Goal: Information Seeking & Learning: Learn about a topic

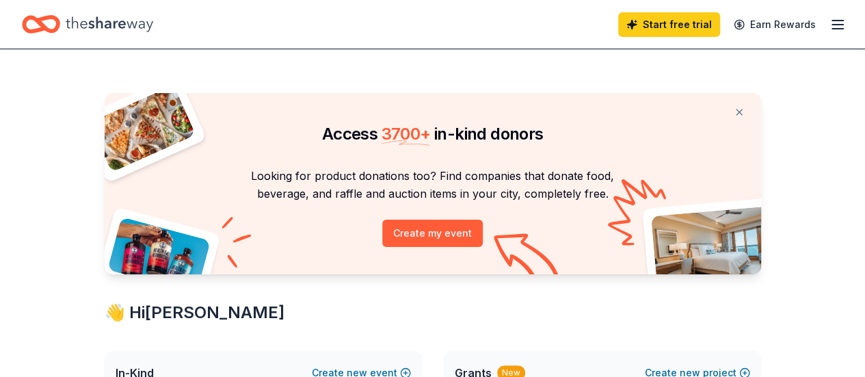
click at [124, 21] on icon "Home" at bounding box center [109, 24] width 87 height 28
click at [130, 21] on icon "Home" at bounding box center [109, 24] width 87 height 28
click at [829, 23] on icon "button" at bounding box center [837, 24] width 16 height 16
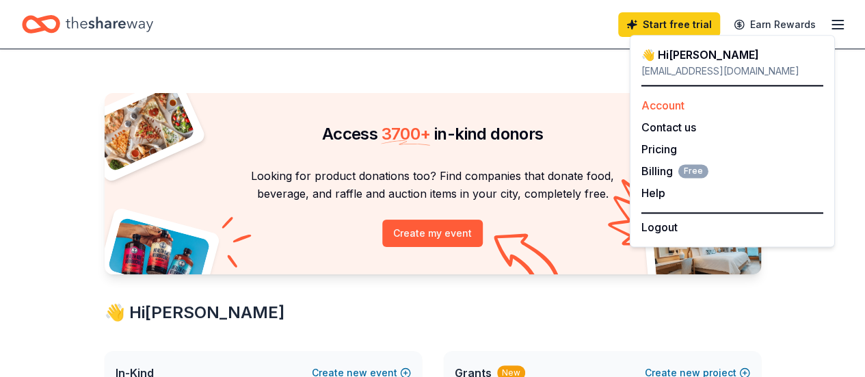
click at [672, 103] on link "Account" at bounding box center [662, 105] width 43 height 14
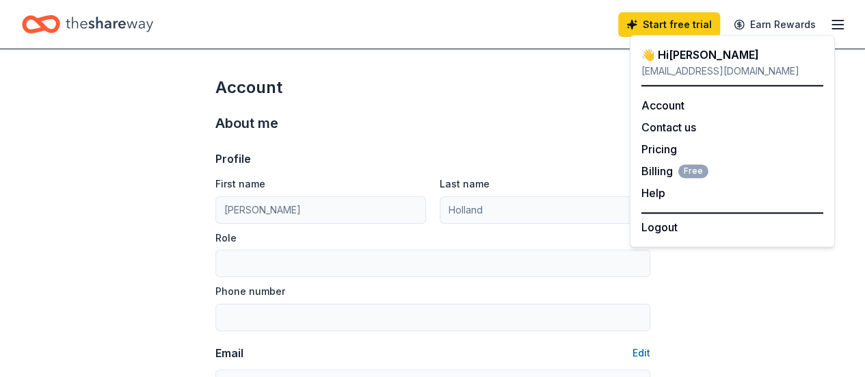
click at [592, 77] on div "Account" at bounding box center [432, 88] width 435 height 22
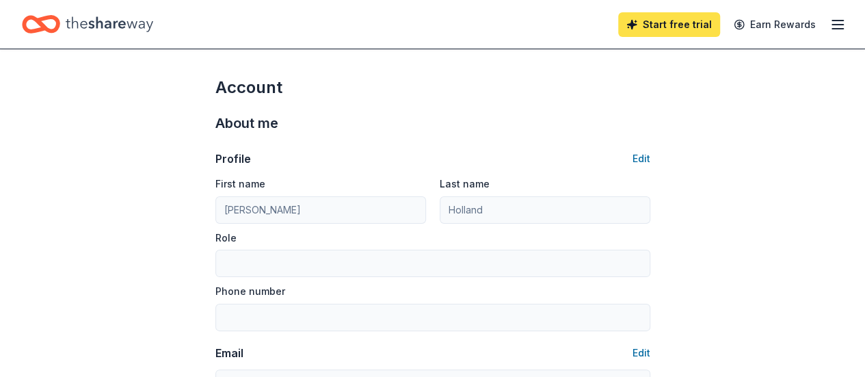
click at [663, 18] on link "Start free trial" at bounding box center [669, 24] width 102 height 25
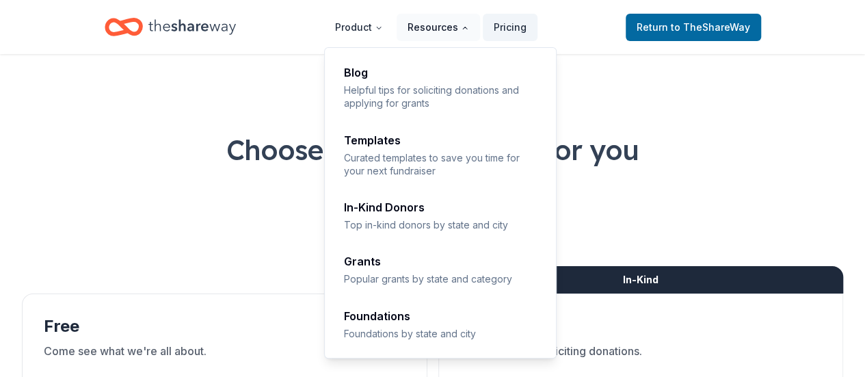
click at [429, 31] on button "Resources" at bounding box center [437, 27] width 83 height 27
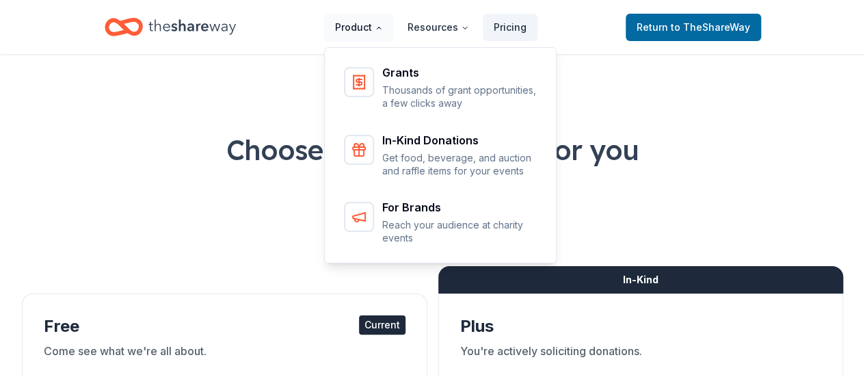
click at [369, 36] on button "Product" at bounding box center [359, 27] width 70 height 27
click at [372, 29] on button "Product" at bounding box center [359, 27] width 70 height 27
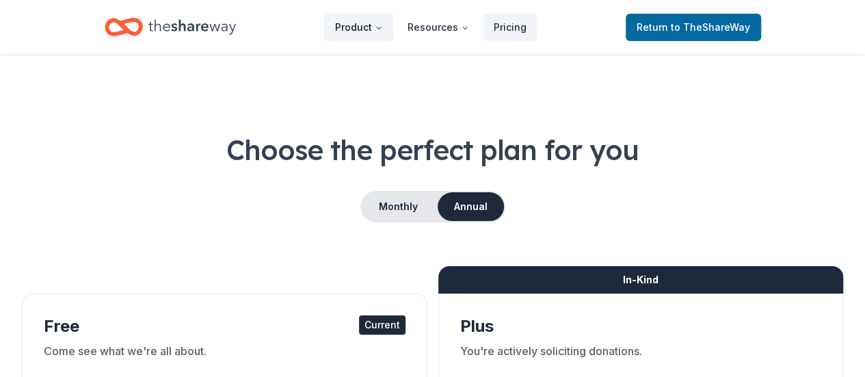
click at [372, 30] on button "Product" at bounding box center [359, 27] width 70 height 27
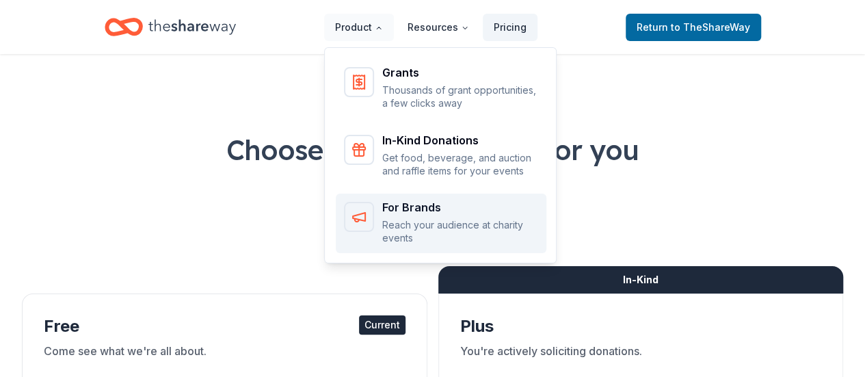
click at [379, 217] on div "For Brands Reach your audience at charity events" at bounding box center [441, 223] width 194 height 43
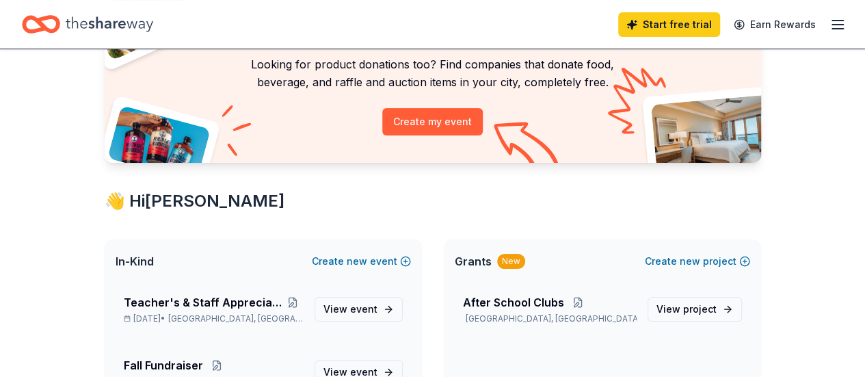
scroll to position [107, 0]
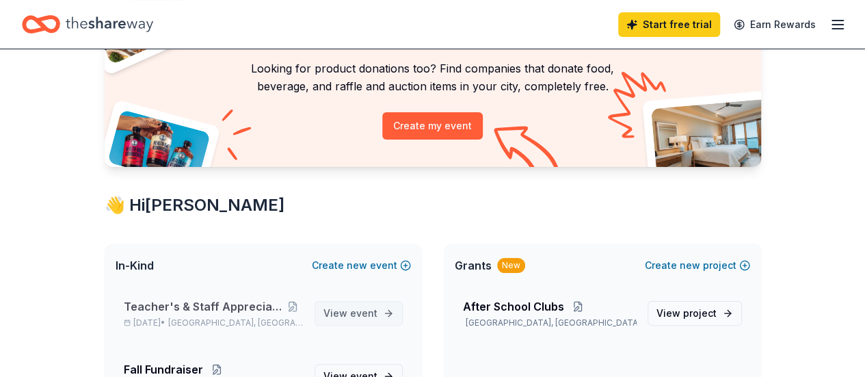
click at [351, 312] on span "event" at bounding box center [363, 313] width 27 height 12
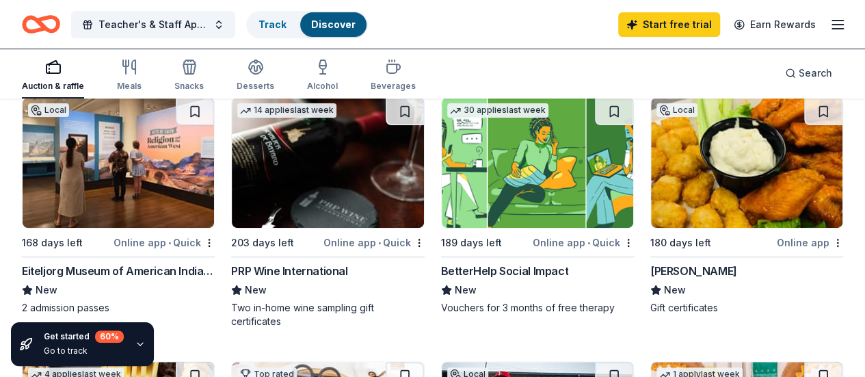
scroll to position [157, 0]
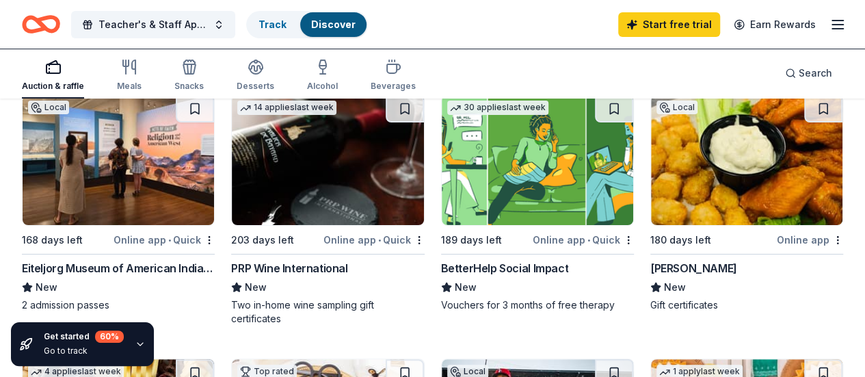
click at [465, 180] on img at bounding box center [537, 160] width 191 height 130
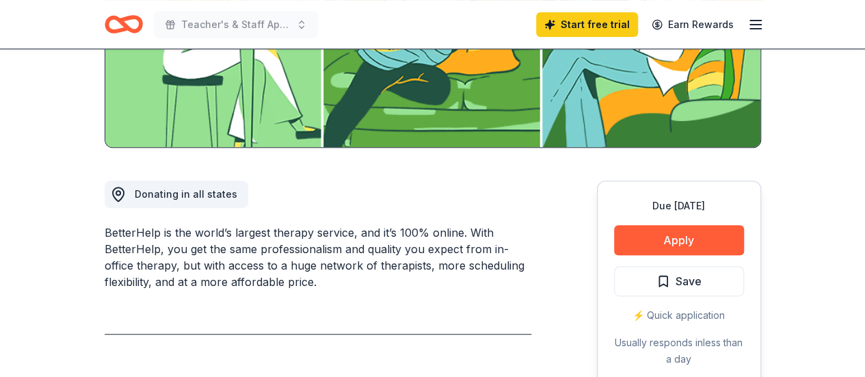
scroll to position [275, 0]
